Goal: Find specific page/section: Find specific page/section

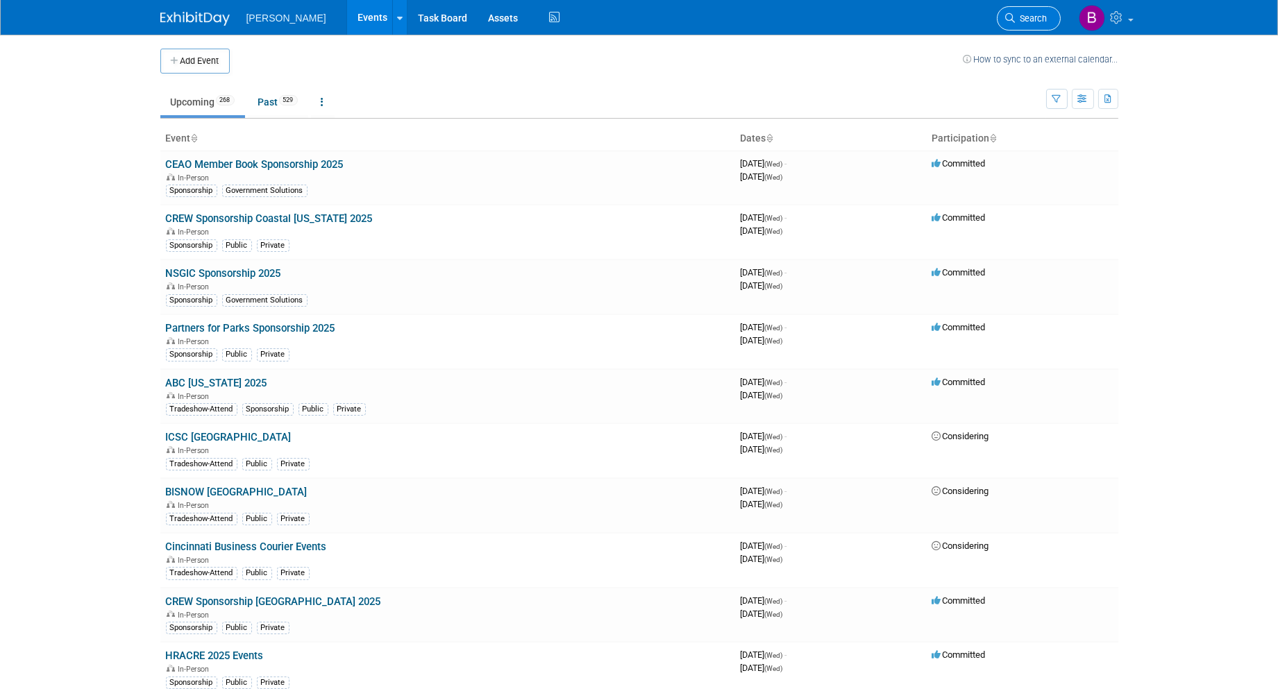
click at [1004, 22] on link "Search" at bounding box center [1029, 18] width 64 height 24
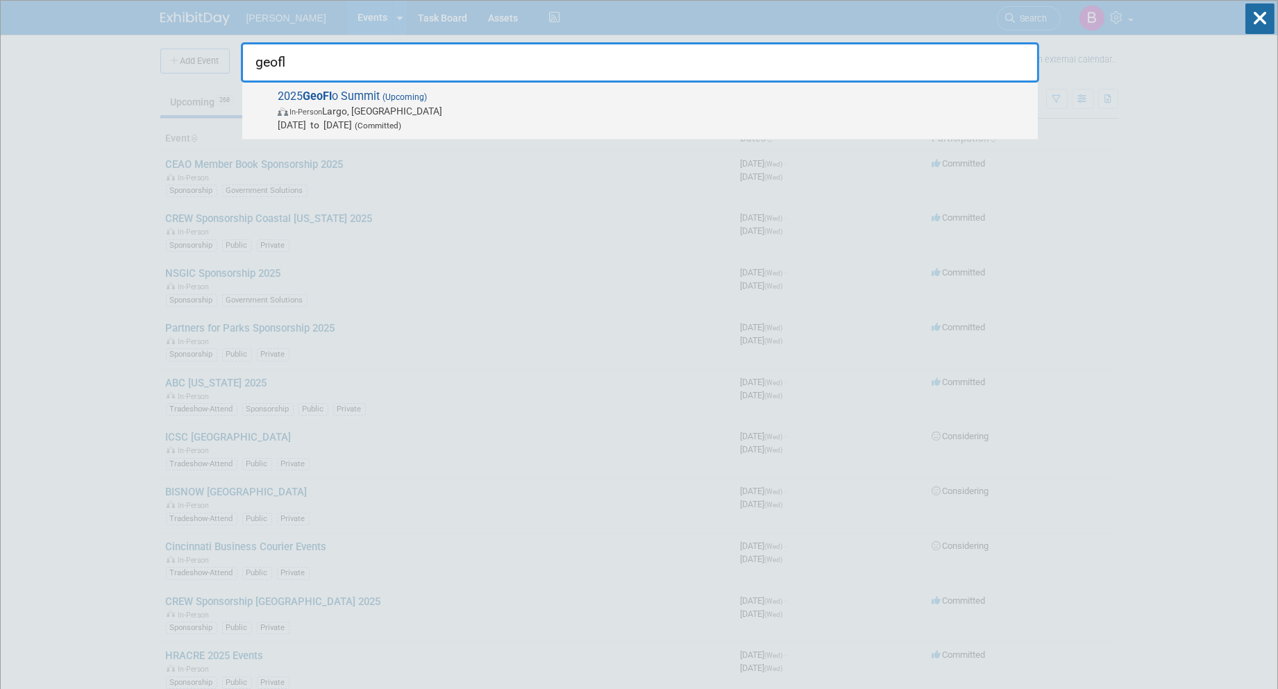
type input "geofl"
click at [592, 112] on span "In-Person Largo, FL" at bounding box center [654, 111] width 753 height 14
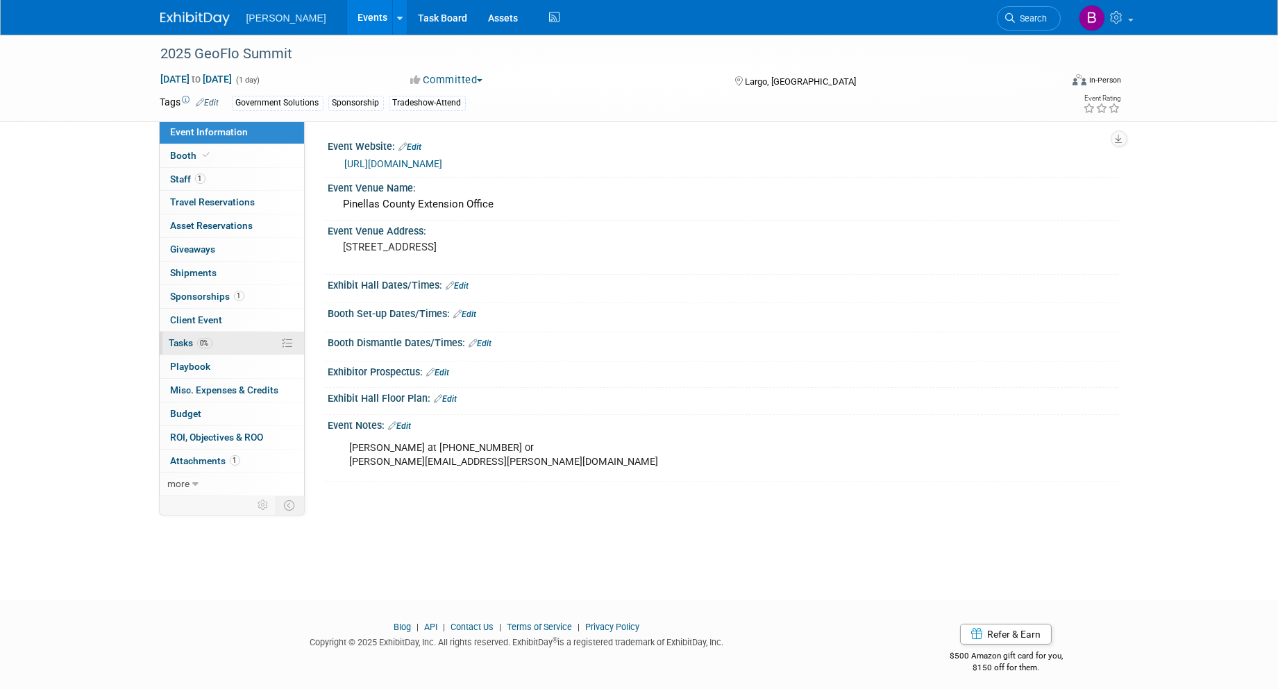
click at [211, 349] on span "Tasks 0%" at bounding box center [190, 342] width 43 height 11
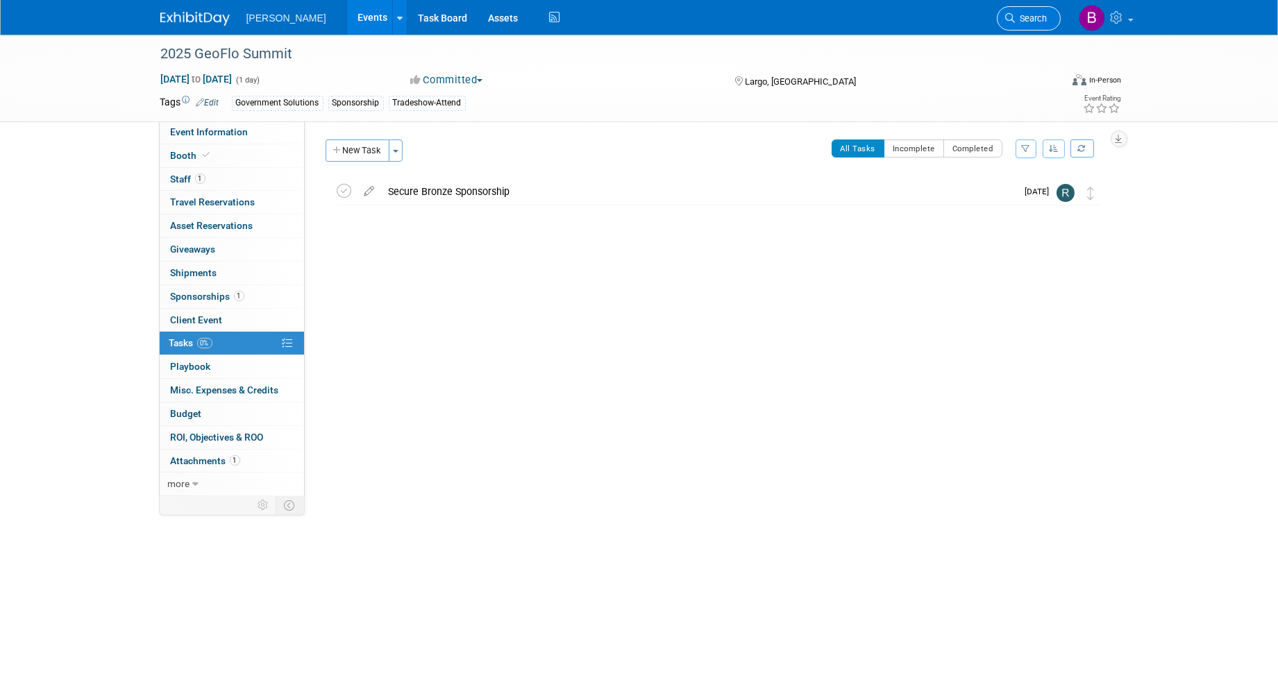
click at [1025, 31] on li "Search" at bounding box center [1029, 17] width 64 height 34
click at [1021, 26] on link "Search" at bounding box center [1029, 18] width 64 height 24
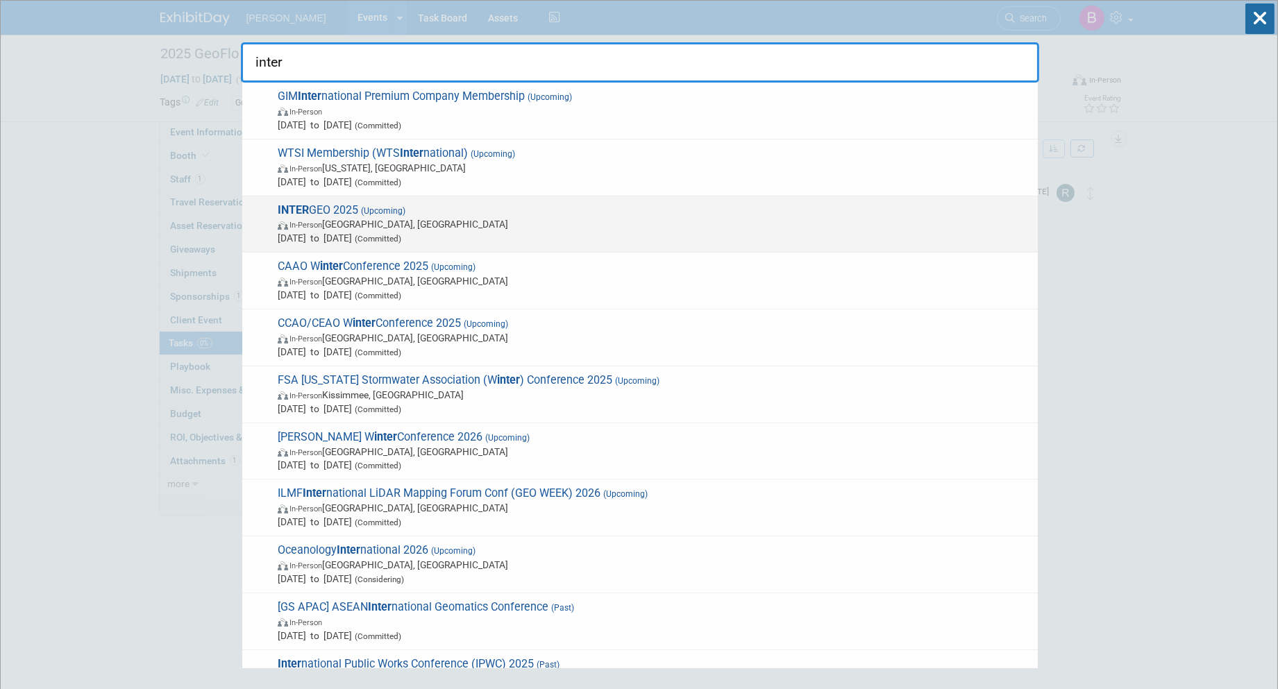
type input "inter"
click at [517, 208] on span "INTER GEO 2025 (Upcoming) In-Person Frankfurt am Main, Germany Oct 7, 2025 to O…" at bounding box center [652, 224] width 757 height 42
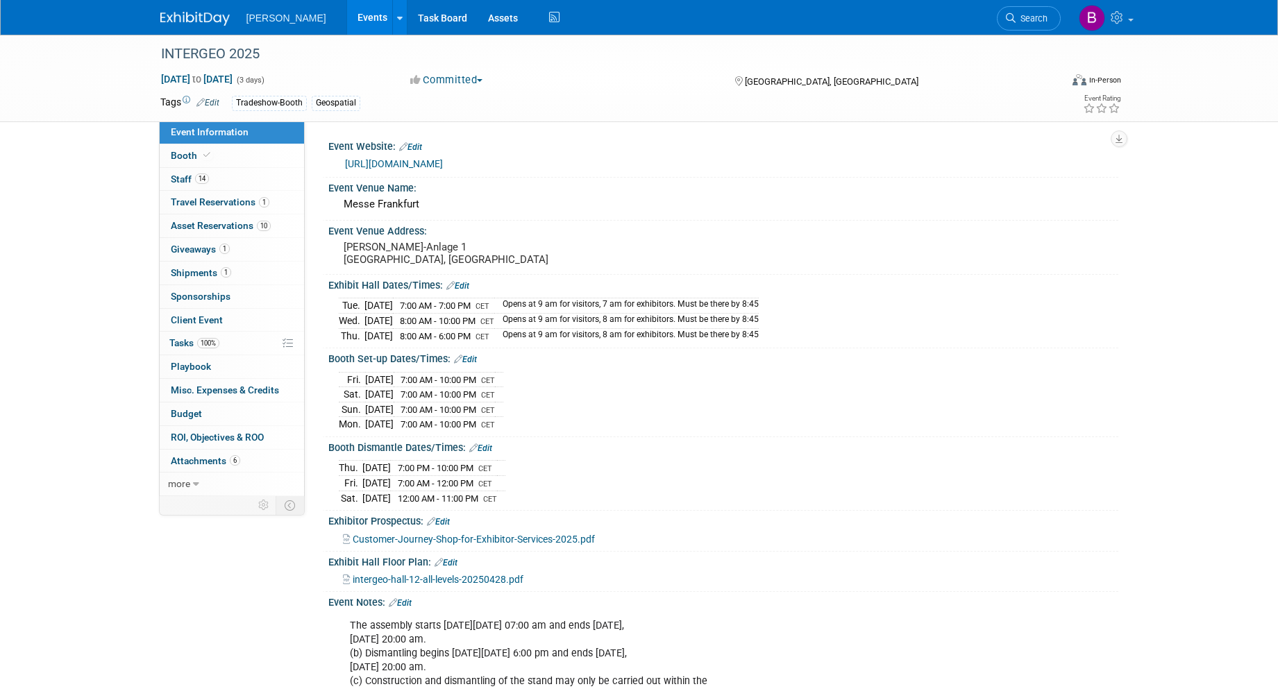
click at [255, 260] on link "1 Giveaways 1" at bounding box center [232, 249] width 144 height 23
